Goal: Task Accomplishment & Management: Complete application form

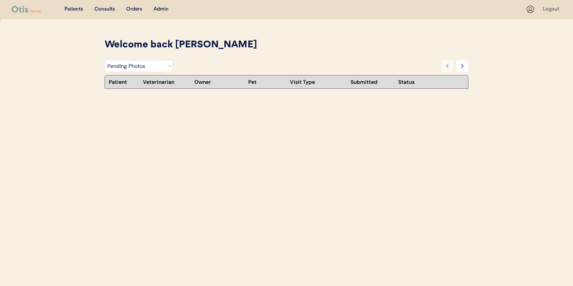
select select ""pending_photos""
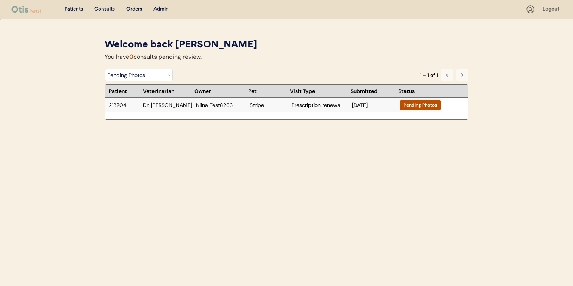
click at [258, 105] on div "Stripe" at bounding box center [269, 104] width 38 height 5
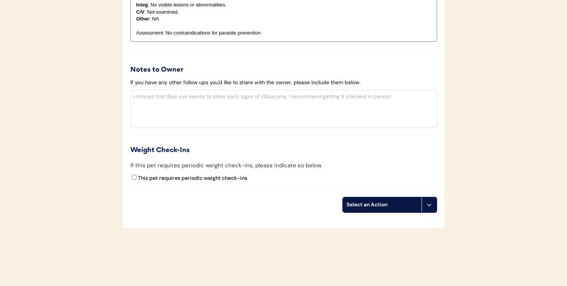
scroll to position [768, 0]
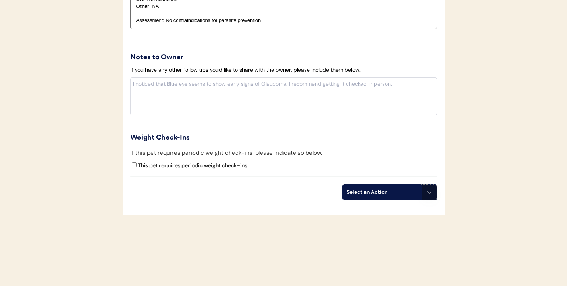
click at [426, 190] on button at bounding box center [429, 192] width 15 height 15
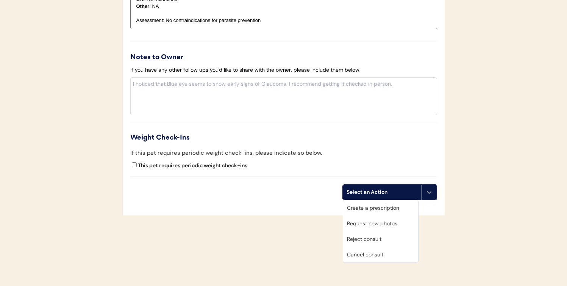
click at [402, 205] on div "Create a prescription" at bounding box center [380, 208] width 75 height 16
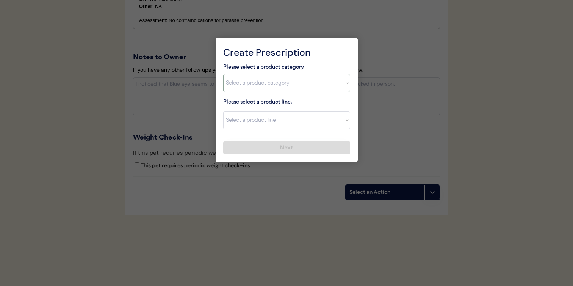
click at [269, 89] on select "Select a product category Allergies Antibiotics Anxiety Combo Parasite Preventi…" at bounding box center [286, 83] width 127 height 18
select select ""combo_parasite_prevention""
click at [223, 74] on select "Select a product category Allergies Antibiotics Anxiety Combo Parasite Preventi…" at bounding box center [286, 83] width 127 height 18
click at [270, 117] on select "Select a product line" at bounding box center [286, 120] width 127 height 18
click at [223, 111] on select "Select a product line" at bounding box center [286, 120] width 127 height 18
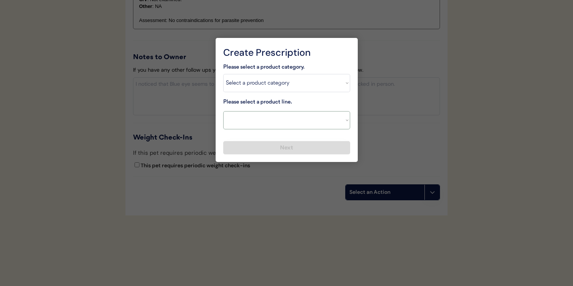
click at [270, 120] on select "Select a product line" at bounding box center [286, 120] width 127 height 18
click at [223, 111] on select "Select a product line" at bounding box center [286, 120] width 127 height 18
click at [270, 123] on select "Select a product line" at bounding box center [286, 120] width 127 height 18
click at [223, 111] on select "Select a product line" at bounding box center [286, 120] width 127 height 18
click at [314, 100] on div "Please select a product line. Select a product line" at bounding box center [286, 113] width 127 height 31
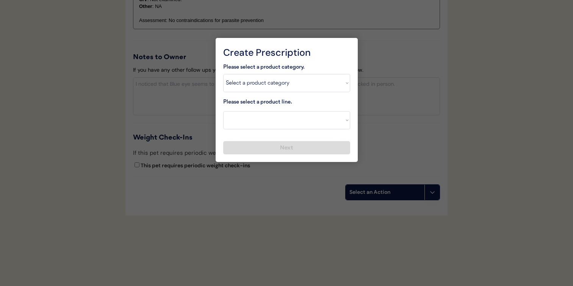
click at [308, 124] on select "Select a product line NexGard Plus NexGard Plus Revolution for Cats Simparica T…" at bounding box center [286, 120] width 127 height 18
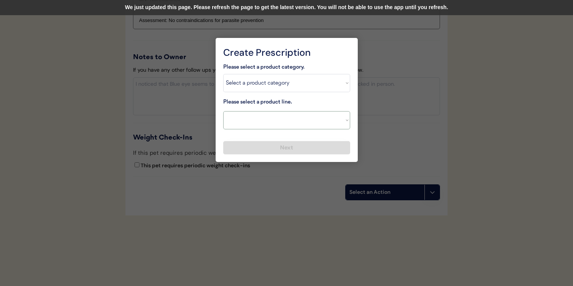
select select ""Simparica Trio""
click at [223, 111] on select "Select a product line NexGard Plus NexGard Plus Revolution for Cats Simparica T…" at bounding box center [286, 120] width 127 height 18
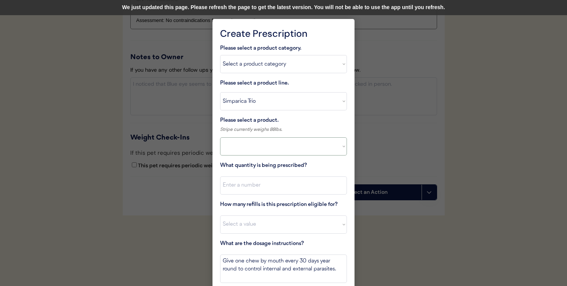
select select ""PLACEHOLDER_1427118222253""
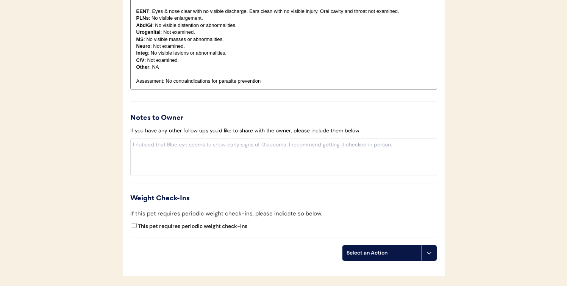
scroll to position [735, 0]
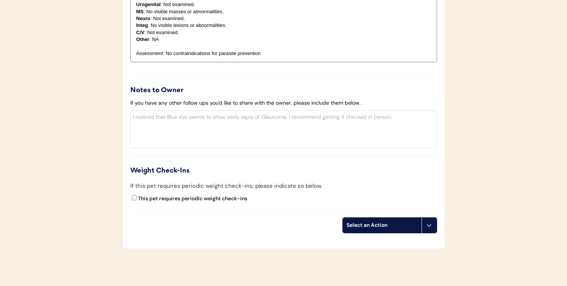
click at [424, 219] on button at bounding box center [429, 224] width 15 height 15
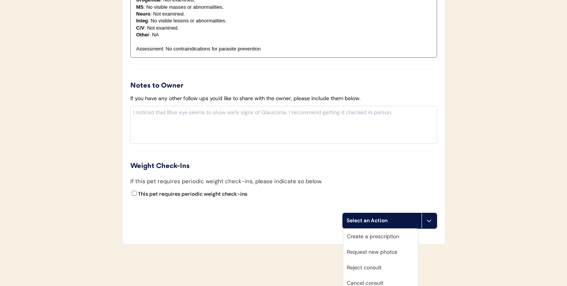
scroll to position [773, 0]
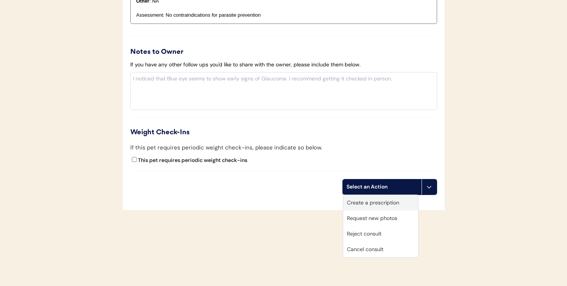
click at [379, 203] on div "Create a prescription" at bounding box center [380, 203] width 75 height 16
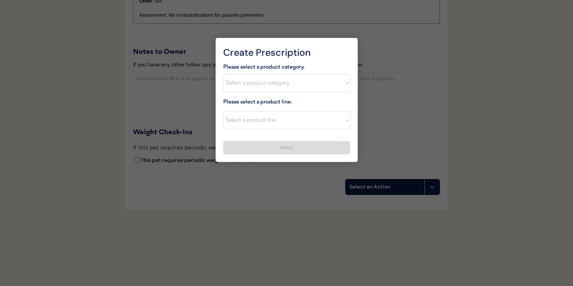
click at [286, 86] on select "Select a product category Allergies Antibiotics Anxiety Combo Parasite Preventi…" at bounding box center [286, 83] width 127 height 18
select select ""combo_parasite_prevention""
click at [223, 74] on select "Select a product category Allergies Antibiotics Anxiety Combo Parasite Preventi…" at bounding box center [286, 83] width 127 height 18
click at [285, 123] on select "Select a product line" at bounding box center [286, 120] width 127 height 18
click at [223, 111] on select "Select a product line" at bounding box center [286, 120] width 127 height 18
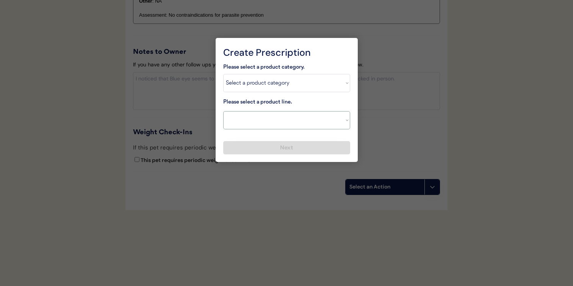
click at [285, 123] on select "Select a product line NexGard Plus NexGard Plus Revolution for Cats Simparica T…" at bounding box center [286, 120] width 127 height 18
select select ""Simparica Trio""
click at [223, 111] on select "Select a product line NexGard Plus NexGard Plus Revolution for Cats Simparica T…" at bounding box center [286, 120] width 127 height 18
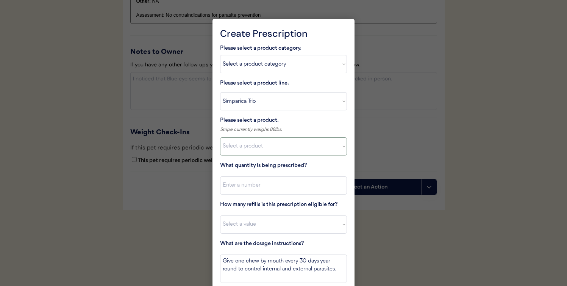
click at [286, 140] on select "Select a product Simparica Trio, 2.8 - 5.5lbs Simparica Trio, 5.6 - 11lbs Simpa…" at bounding box center [283, 146] width 127 height 18
select select ""1348695171700984260__LOOKUP__1703711392488x564531527380147900""
click at [220, 137] on select "Select a product Simparica Trio, 2.8 - 5.5lbs Simparica Trio, 5.6 - 11lbs Simpa…" at bounding box center [283, 146] width 127 height 18
click at [283, 193] on input "input" at bounding box center [283, 185] width 127 height 18
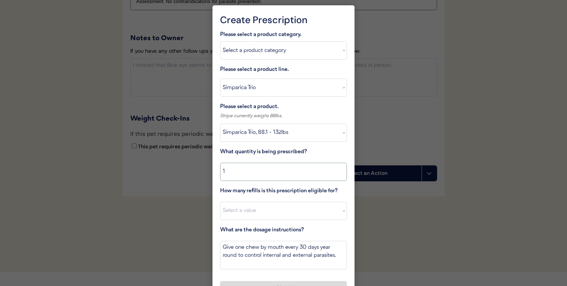
scroll to position [802, 0]
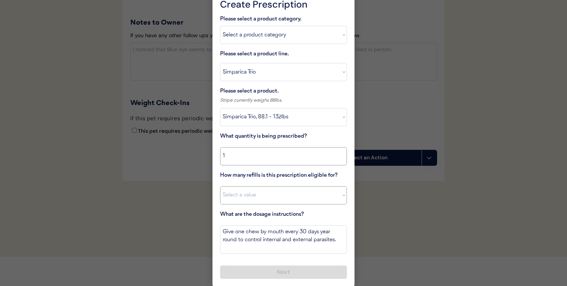
type input "1"
click at [284, 196] on select "Select a value 0 1 2 3 4 5 6 7 8 9 10 11" at bounding box center [283, 195] width 127 height 18
select select "5"
click at [220, 186] on select "Select a value 0 1 2 3 4 5 6 7 8 9 10 11" at bounding box center [283, 195] width 127 height 18
click at [281, 269] on button "Next" at bounding box center [283, 271] width 127 height 13
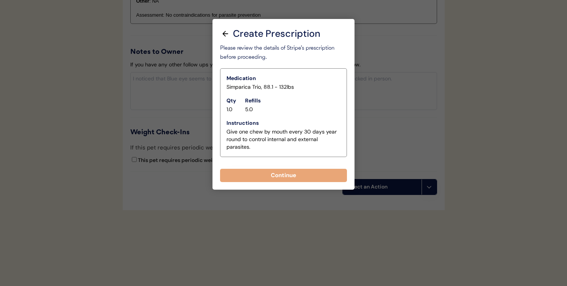
scroll to position [773, 0]
click at [281, 170] on button "Continue" at bounding box center [283, 175] width 127 height 13
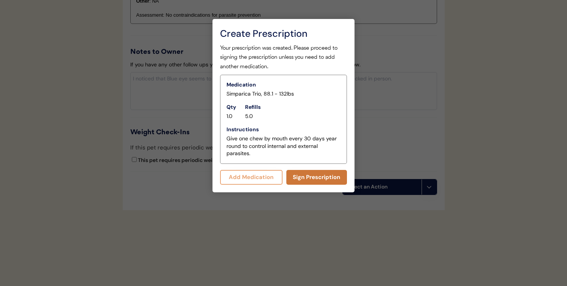
click at [300, 177] on button "Sign Prescription" at bounding box center [316, 177] width 61 height 15
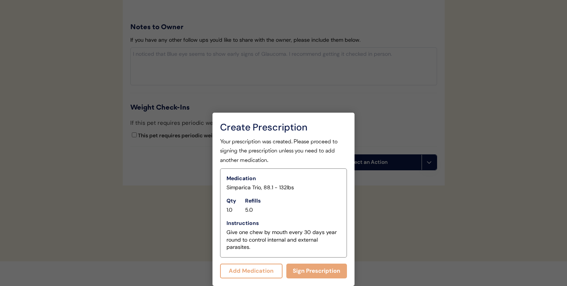
scroll to position [766, 0]
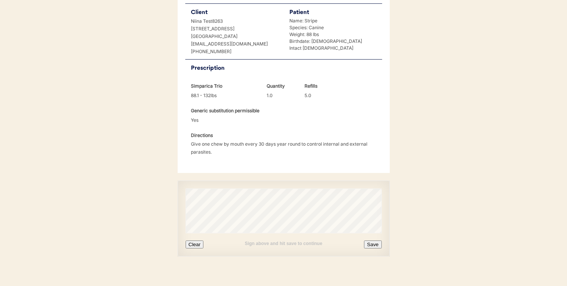
scroll to position [178, 0]
click at [199, 240] on button "Clear" at bounding box center [195, 244] width 18 height 8
click at [373, 240] on button "Save" at bounding box center [372, 244] width 17 height 8
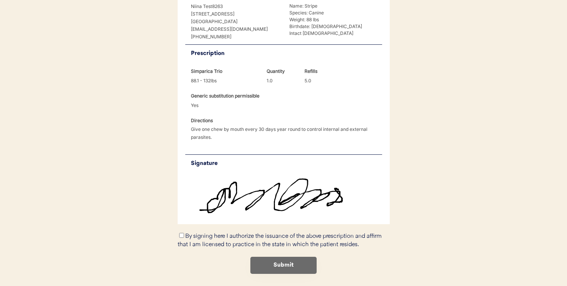
scroll to position [210, 0]
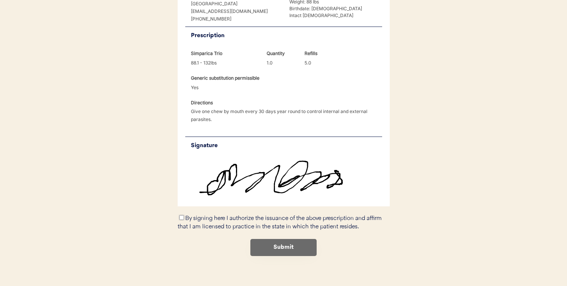
click at [182, 215] on input "By signing here I authorize the issuance of the above prescription and affirm t…" at bounding box center [181, 217] width 5 height 5
checkbox input "true"
click at [271, 239] on button "Submit" at bounding box center [283, 247] width 66 height 17
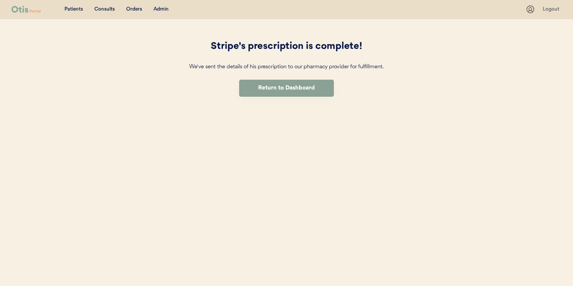
click at [163, 9] on div "Admin" at bounding box center [160, 10] width 15 height 8
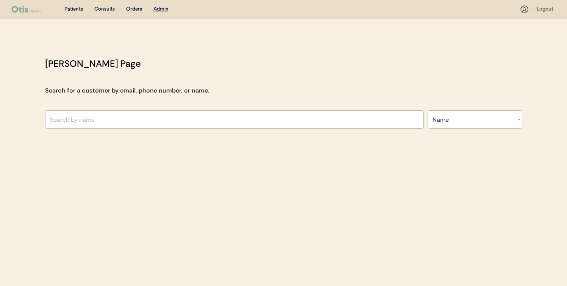
select select ""Name""
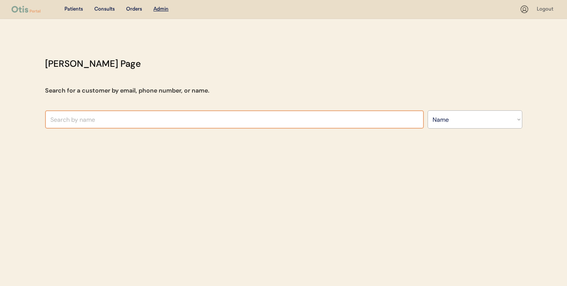
click at [160, 127] on input "text" at bounding box center [234, 119] width 379 height 18
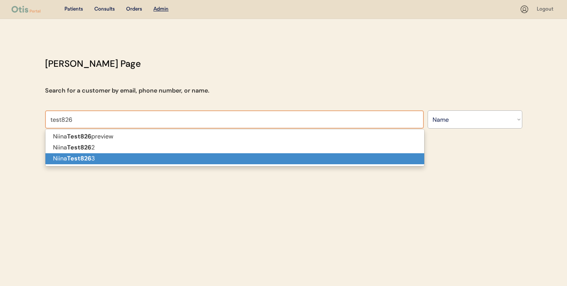
click at [151, 158] on p "Niina Test826 3" at bounding box center [234, 158] width 379 height 11
type input "Niina Test8263"
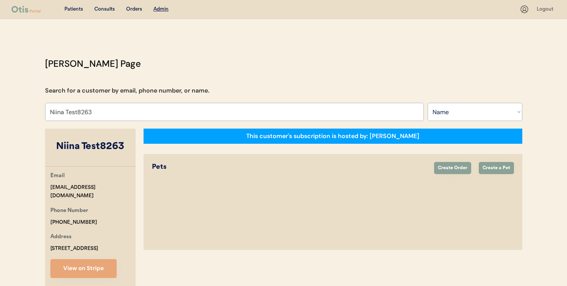
select select "true"
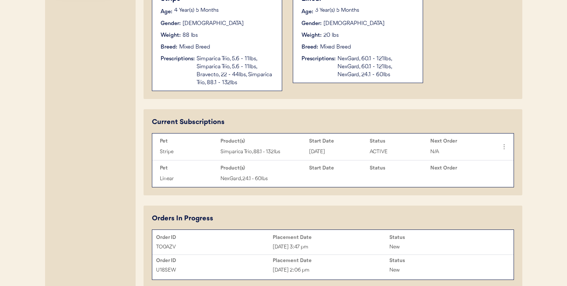
scroll to position [322, 0]
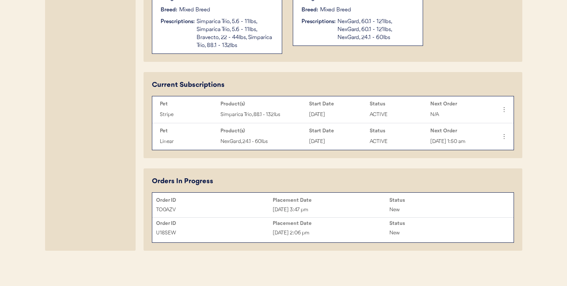
type input "Niina Test8263"
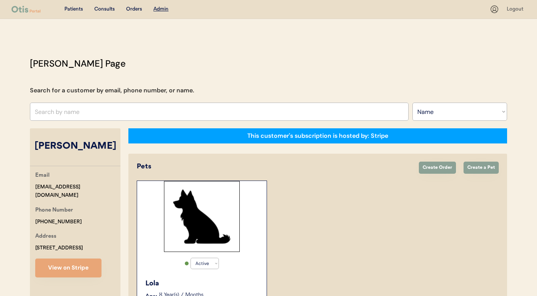
select select ""Name""
select select "true"
click at [148, 112] on input "text" at bounding box center [219, 112] width 379 height 18
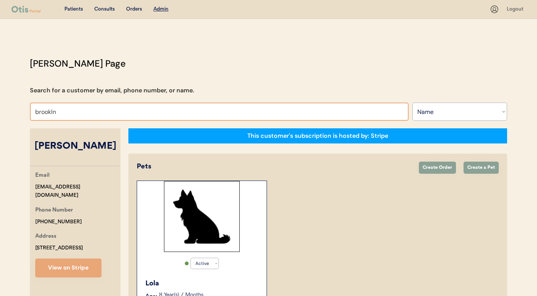
type input "brookl"
type input "[PERSON_NAME]"
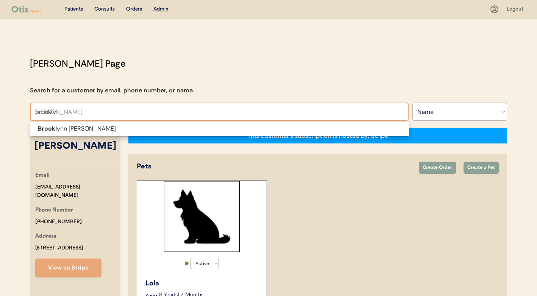
type input "brooklyn"
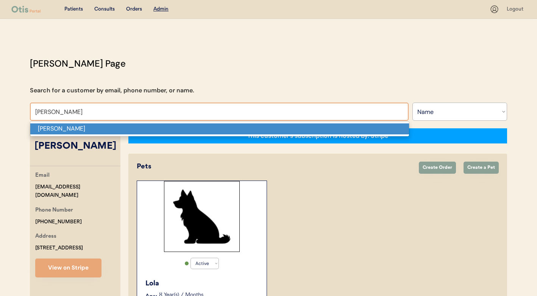
type input "[PERSON_NAME]"
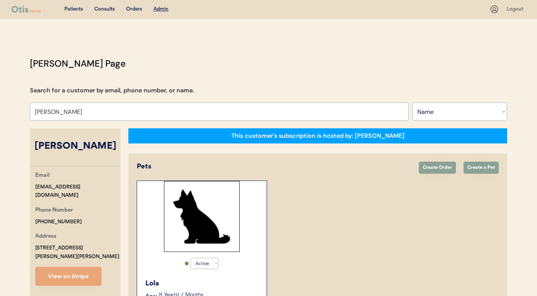
select select "true"
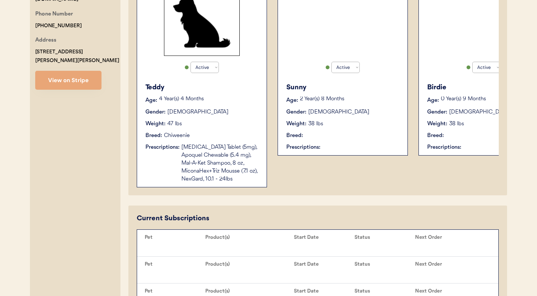
scroll to position [197, 0]
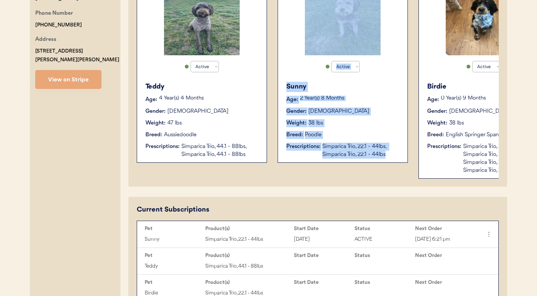
drag, startPoint x: 275, startPoint y: 177, endPoint x: 342, endPoint y: 179, distance: 67.1
click at [342, 179] on div "Active Active Inactive Teddy Age: 4 Year(s) 4 Months Gender: Female Weight: 47 …" at bounding box center [318, 81] width 362 height 195
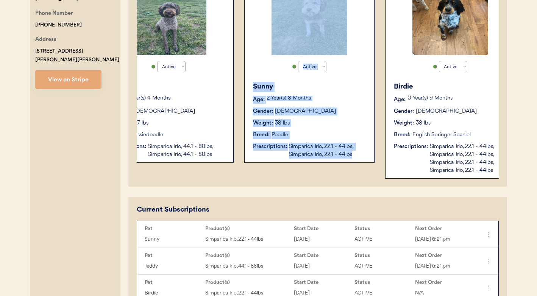
scroll to position [0, 46]
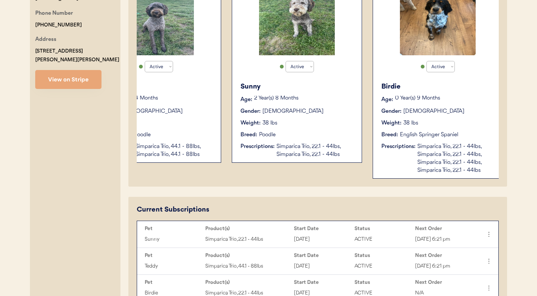
click at [316, 213] on div "Current Subscriptions Pet Product(s) Start Date Status Next Order Sunny Simpari…" at bounding box center [318, 267] width 362 height 124
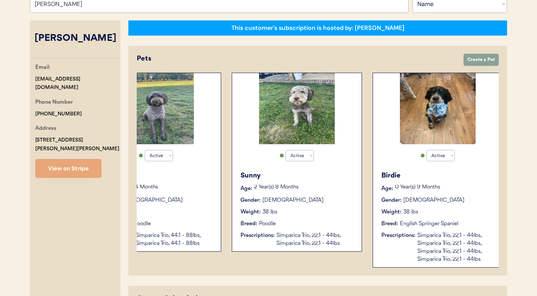
scroll to position [109, 0]
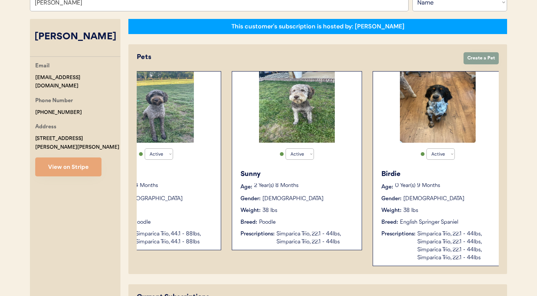
click at [430, 197] on div "Gender: Female" at bounding box center [439, 199] width 114 height 8
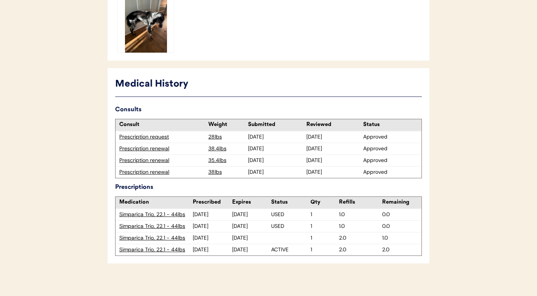
scroll to position [382, 0]
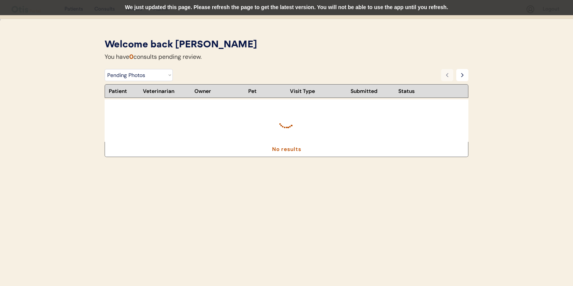
select select ""pending_photos""
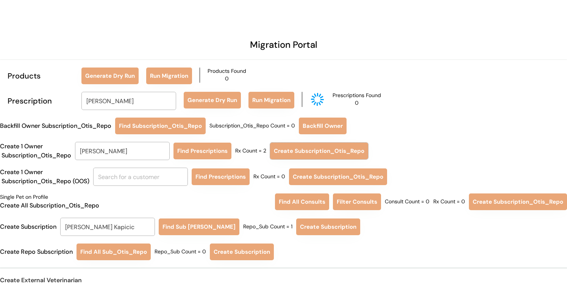
click at [128, 104] on input "Kevin Brown" at bounding box center [128, 101] width 95 height 18
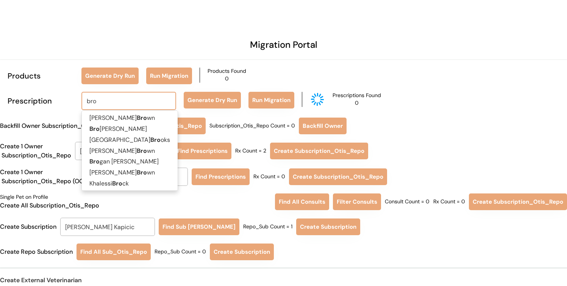
type input "broo"
type input "brooklynn Walters"
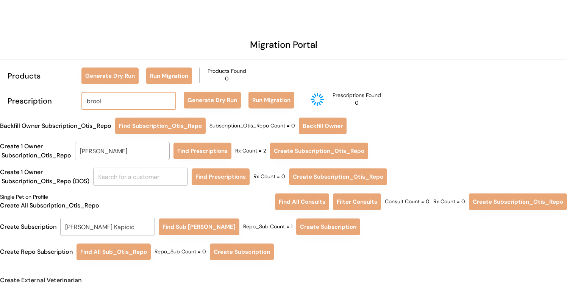
type input "broo"
type input "brooklynn Walters"
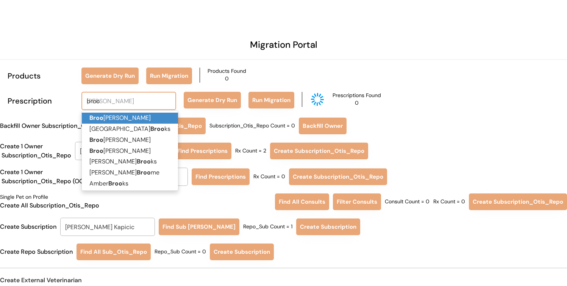
click at [126, 122] on p "Broo klynn Walters" at bounding box center [130, 118] width 96 height 11
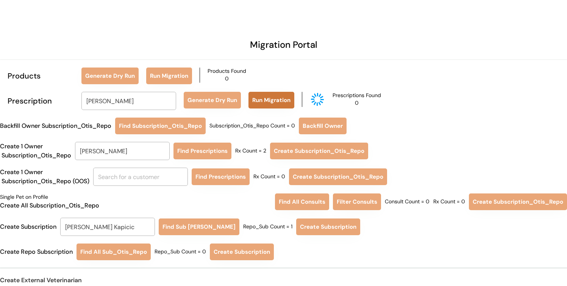
type input "[PERSON_NAME]"
click at [231, 100] on button "Generate Dry Run" at bounding box center [212, 100] width 57 height 17
click at [292, 97] on button "Run Migration" at bounding box center [272, 100] width 46 height 17
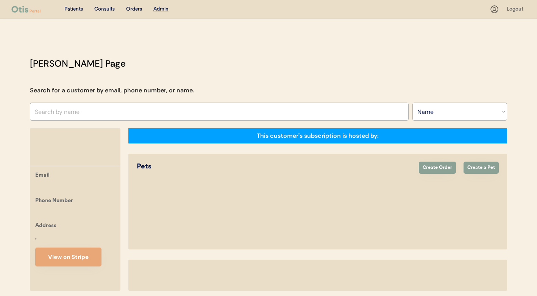
select select ""Name""
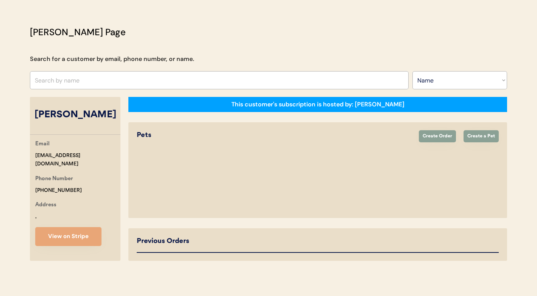
select select "true"
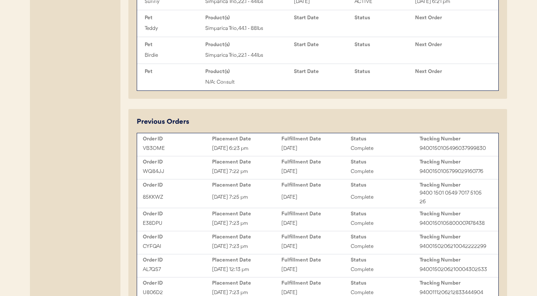
scroll to position [373, 0]
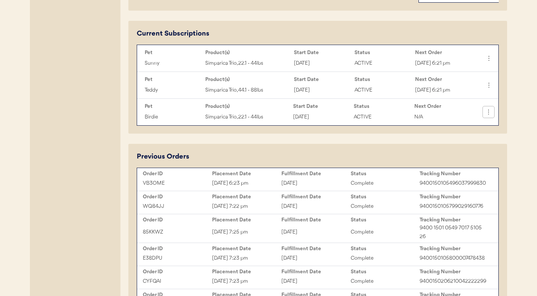
click at [491, 116] on icon at bounding box center [489, 112] width 8 height 8
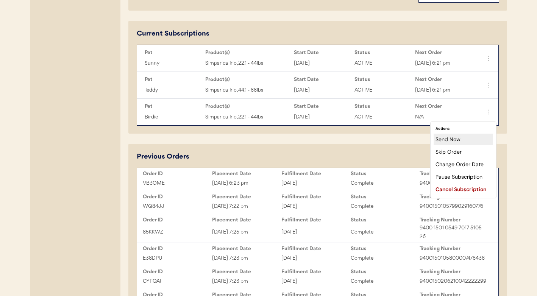
click at [474, 137] on div "Send Now" at bounding box center [463, 139] width 59 height 11
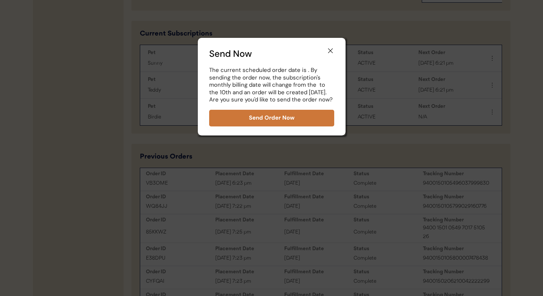
click at [308, 122] on button "Send Order Now" at bounding box center [271, 118] width 125 height 17
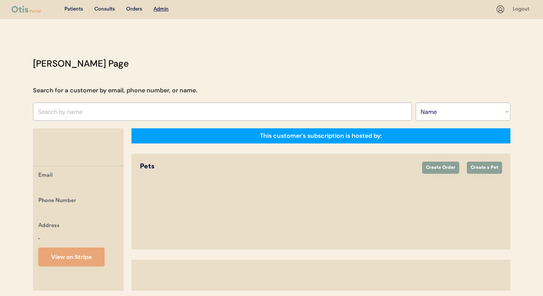
select select ""Name""
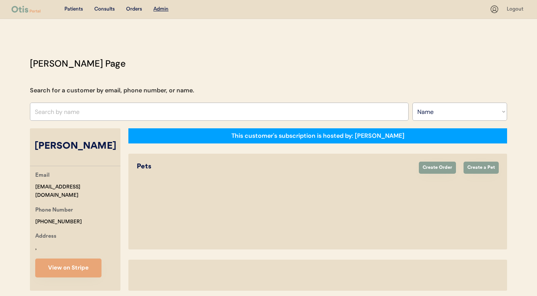
select select "true"
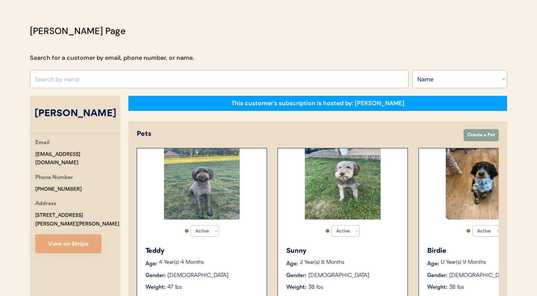
scroll to position [32, 0]
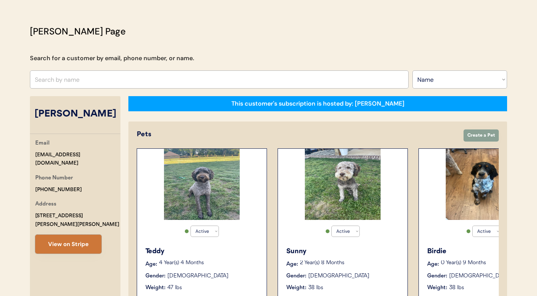
click at [71, 235] on button "View on Stripe" at bounding box center [68, 244] width 66 height 19
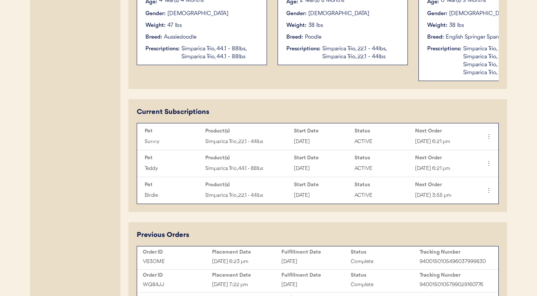
scroll to position [297, 0]
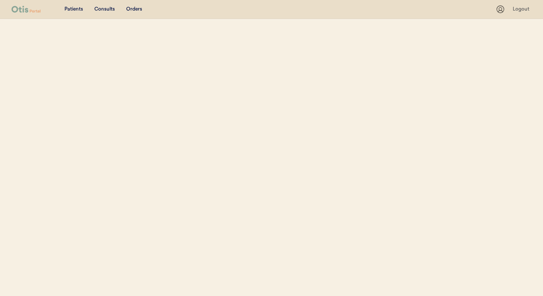
select select ""Name""
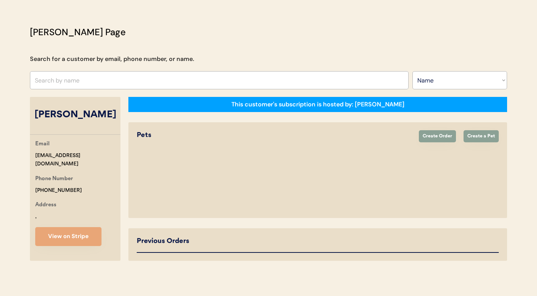
select select "true"
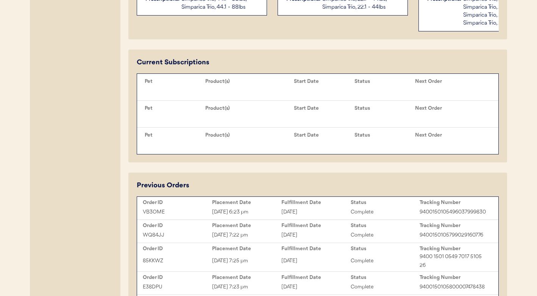
scroll to position [345, 0]
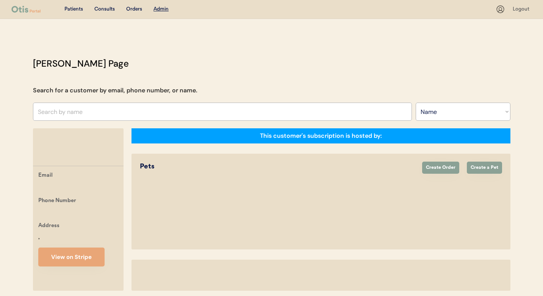
select select ""Name""
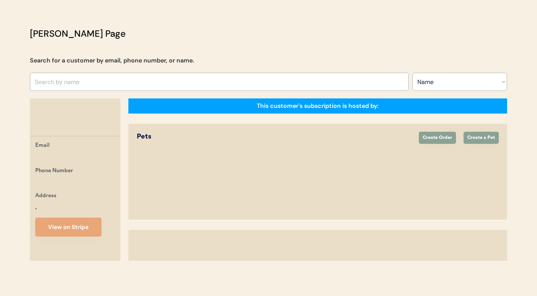
select select "true"
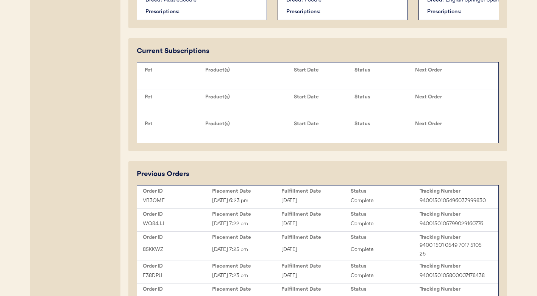
scroll to position [335, 0]
